Goal: Ask a question: Seek information or help from site administrators or community

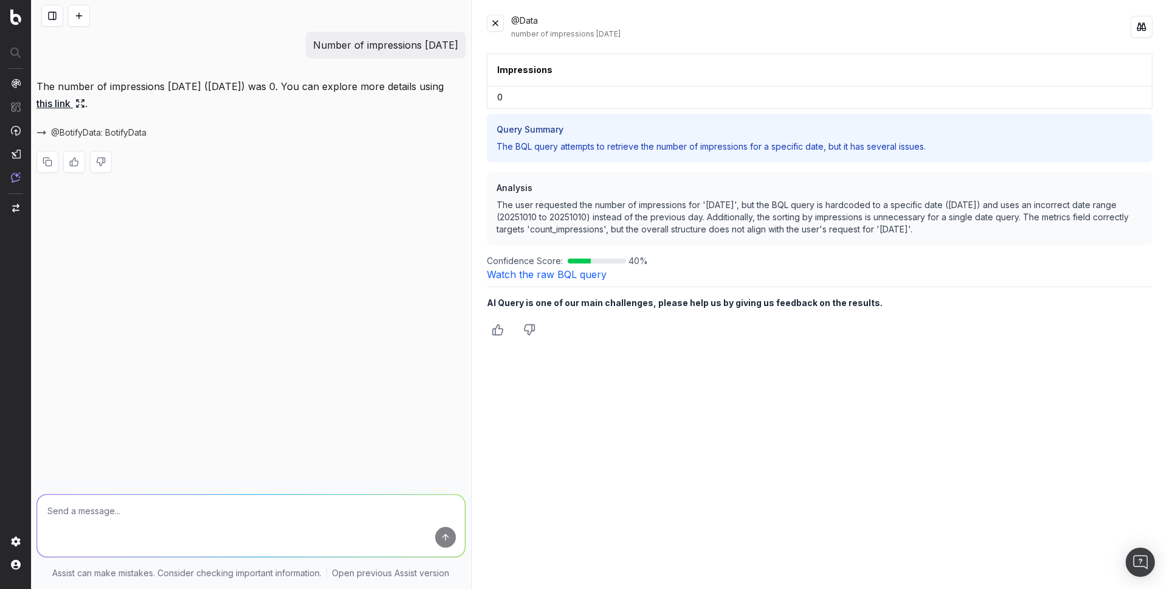
click at [75, 15] on button at bounding box center [79, 16] width 22 height 22
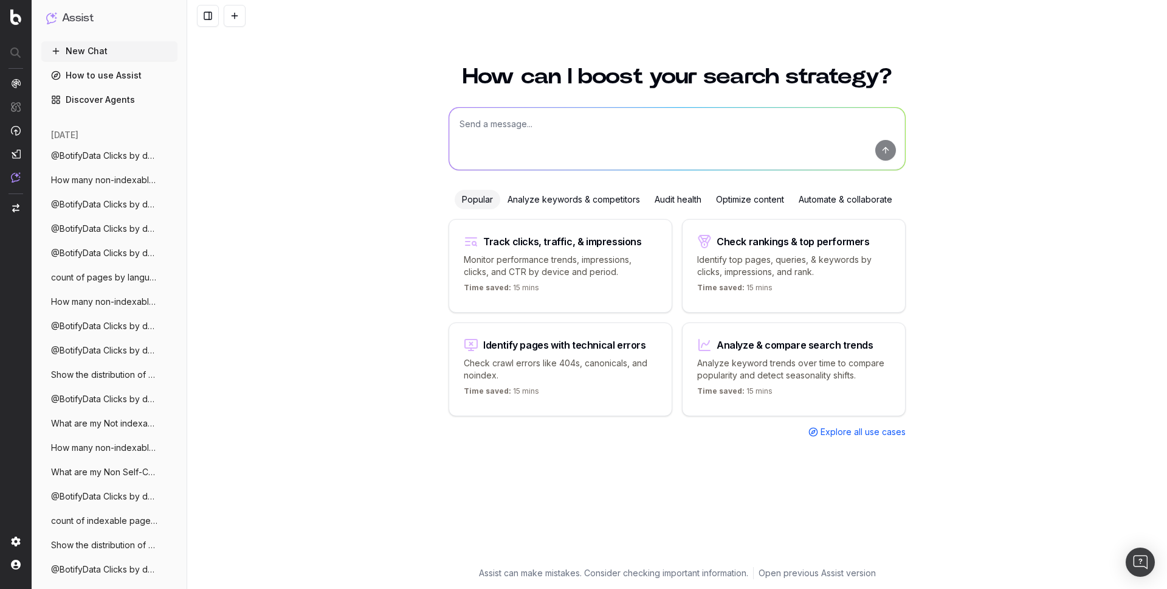
click at [468, 149] on textarea at bounding box center [677, 139] width 456 height 62
paste textarea "Show the distribution of duplicate title tags by top-level folder"
type textarea "Show the distribution of duplicate title tags by top-level folder"
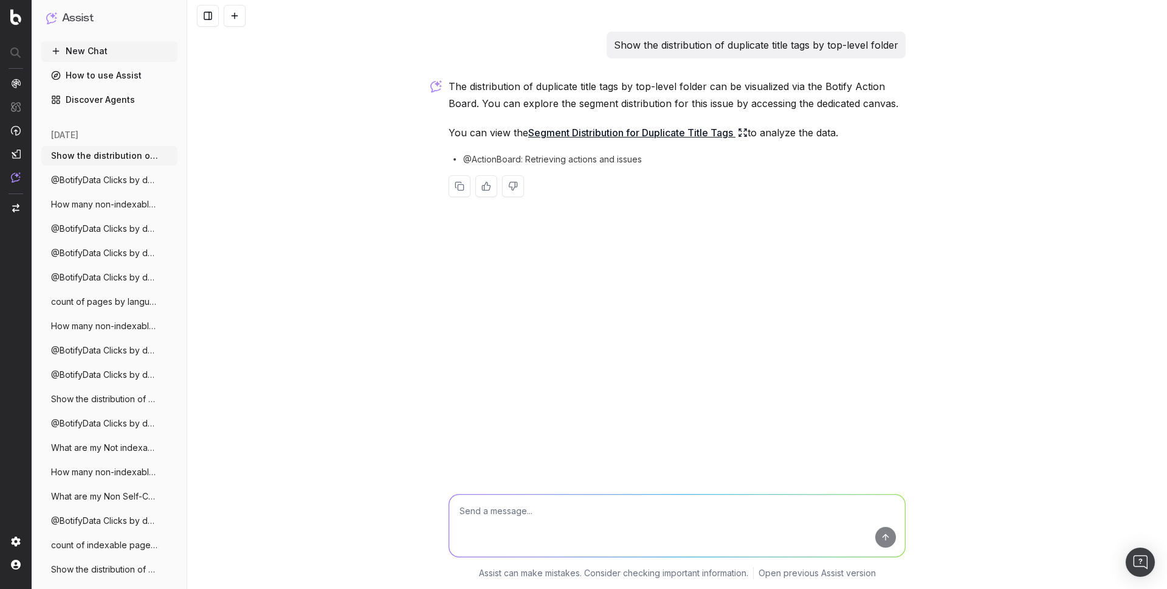
click at [566, 128] on link "Segment Distribution for Duplicate Title Tags" at bounding box center [637, 132] width 219 height 17
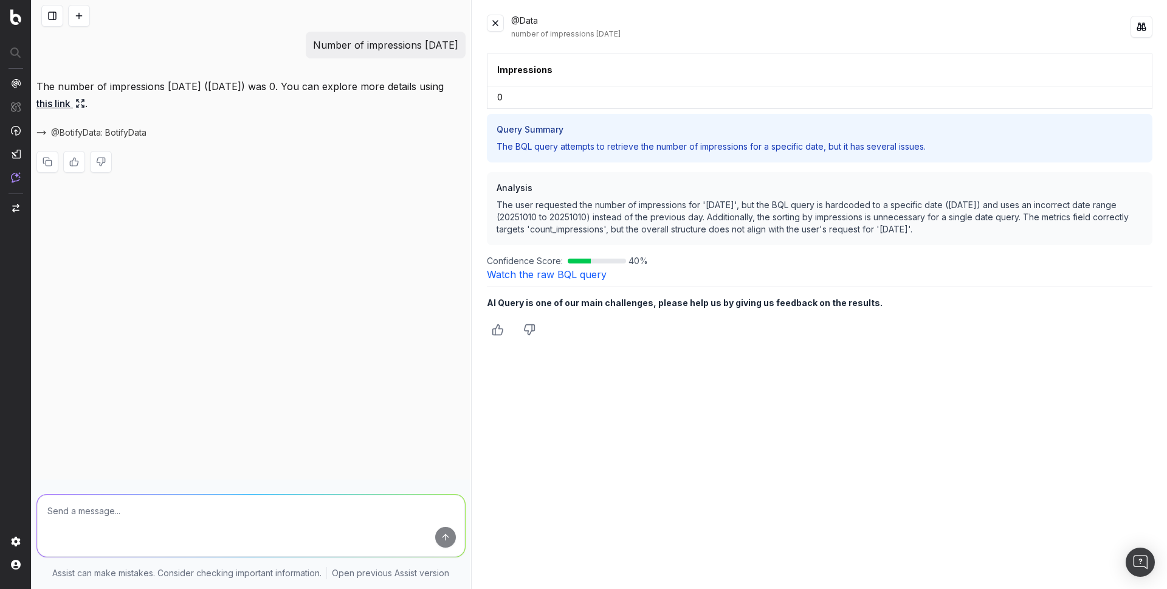
click at [217, 518] on textarea at bounding box center [251, 525] width 428 height 62
click at [85, 18] on button at bounding box center [79, 16] width 22 height 22
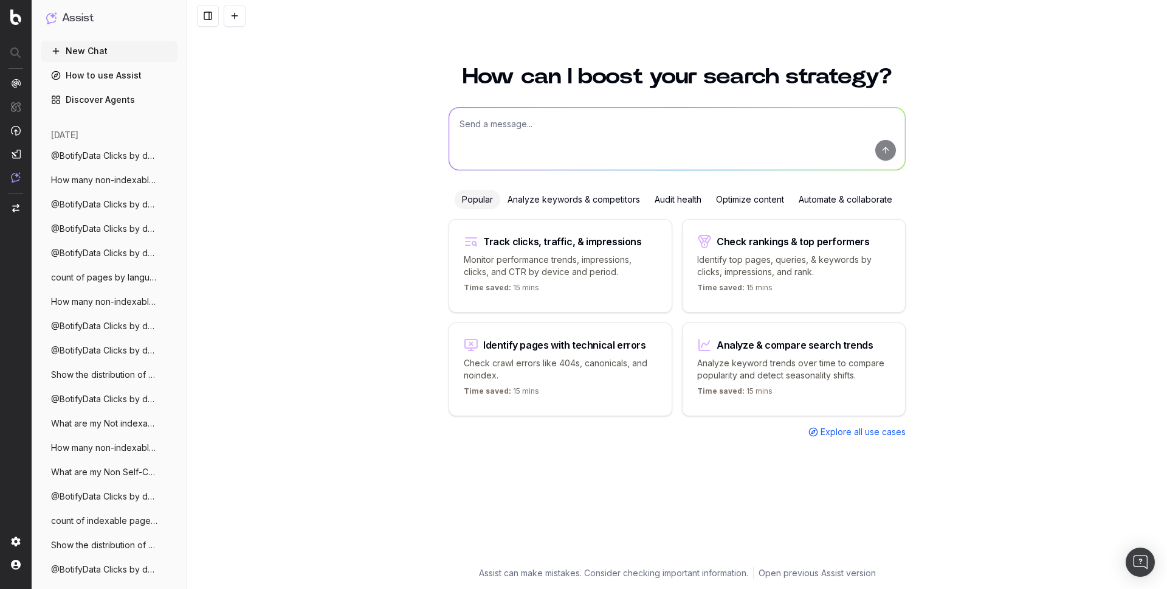
click at [574, 146] on textarea at bounding box center [677, 139] width 456 height 62
paste textarea "List all internal links pointing to 3xx redirects for the homepage"
type textarea "List all internal links pointing to 3xx redirects for the homepage"
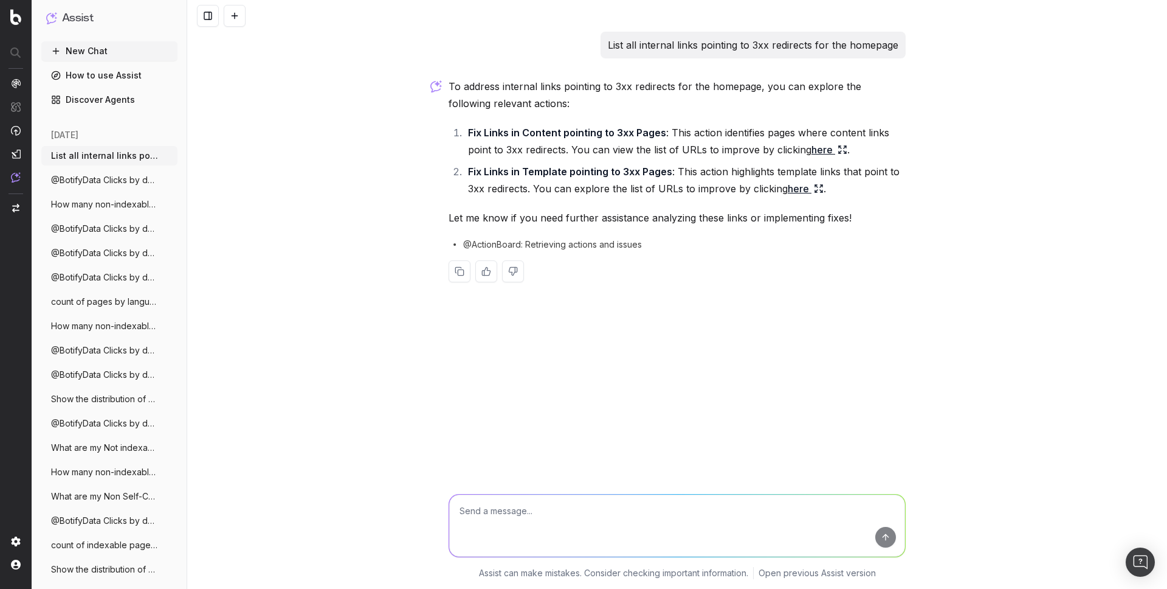
click at [540, 229] on div "To address internal links pointing to 3xx redirects for the homepage, you can e…" at bounding box center [677, 190] width 457 height 224
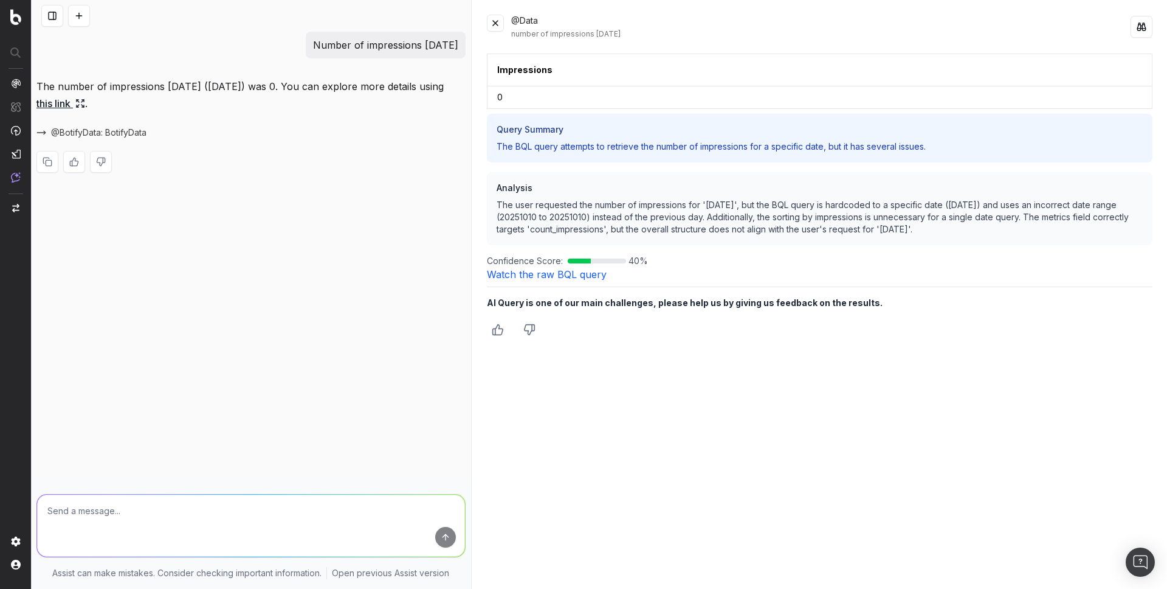
click at [77, 18] on button at bounding box center [79, 16] width 22 height 22
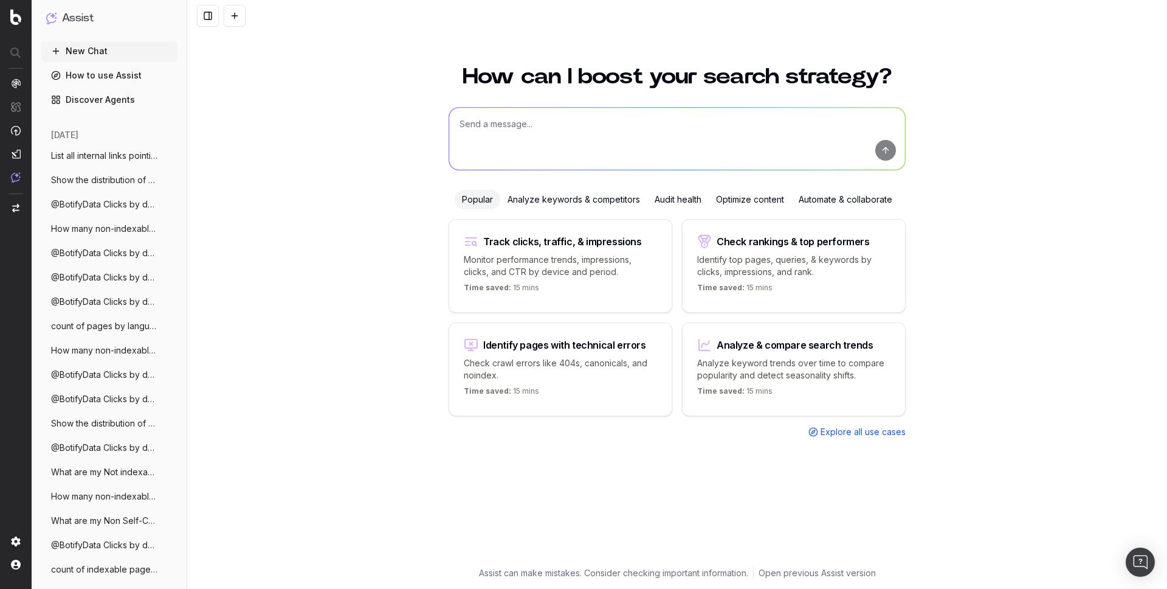
click at [465, 132] on textarea at bounding box center [677, 139] width 456 height 62
paste textarea "How many non-indexables URLs do I have on my last crawl?"
type textarea "How many non-indexables URLs do I have on my last crawl?"
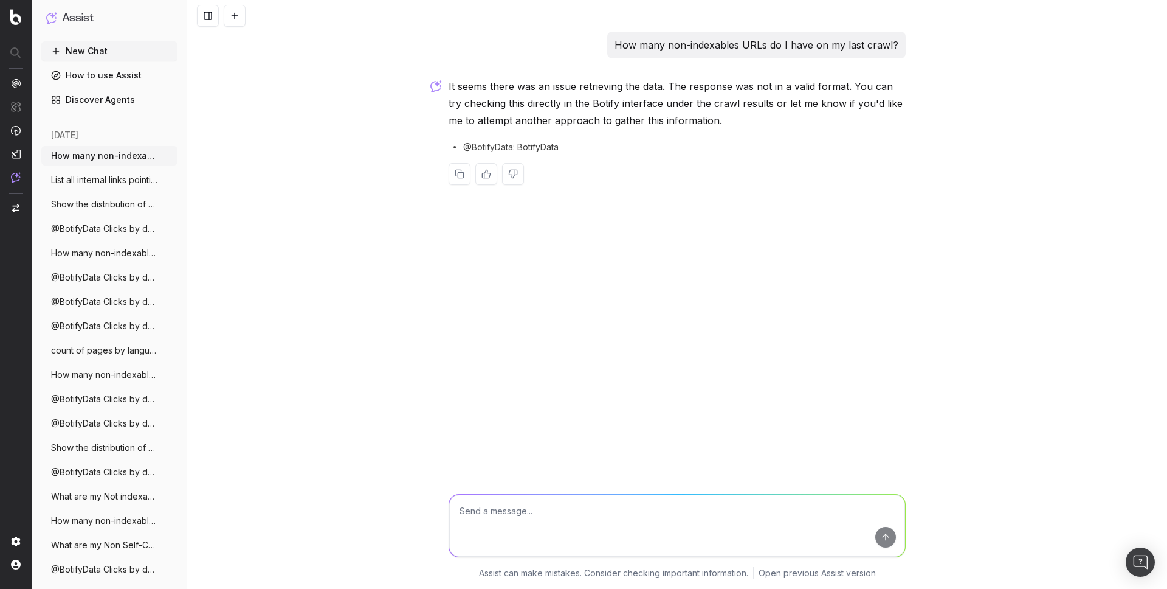
click at [693, 47] on p "How many non-indexables URLs do I have on my last crawl?" at bounding box center [757, 44] width 284 height 17
copy p "How many non-indexables URLs do I have on my last crawl?"
click at [241, 17] on button at bounding box center [235, 16] width 22 height 22
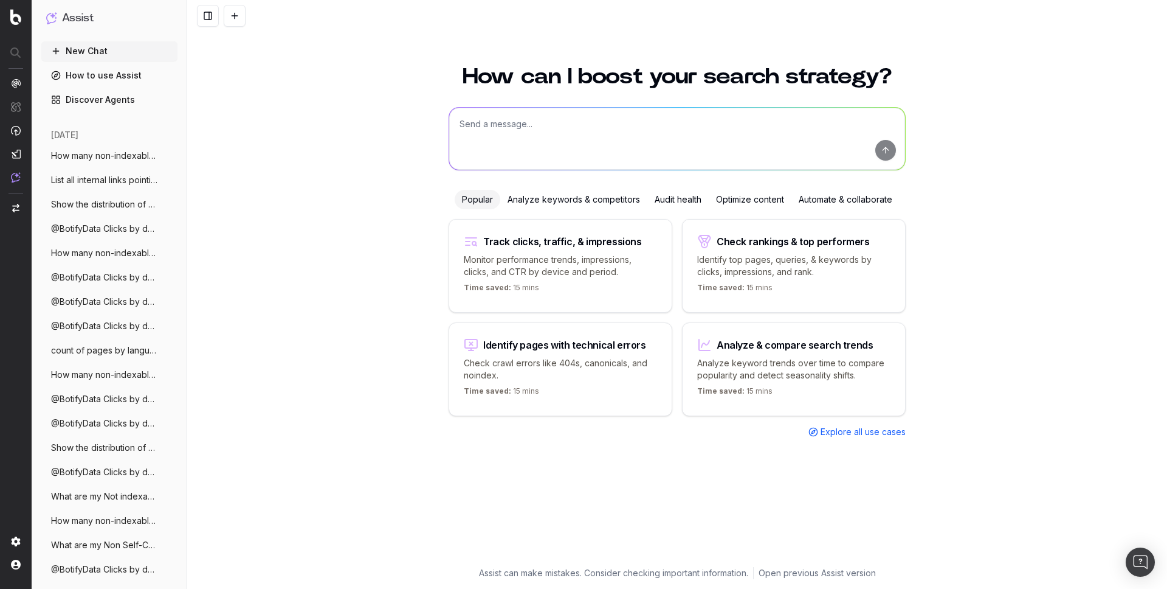
click at [528, 144] on textarea at bounding box center [677, 139] width 456 height 62
paste textarea "How many non-indexables URLs do I have on my last crawl?"
type textarea "How many non-indexables URLs do I have on my last crawl?"
